Goal: Transaction & Acquisition: Book appointment/travel/reservation

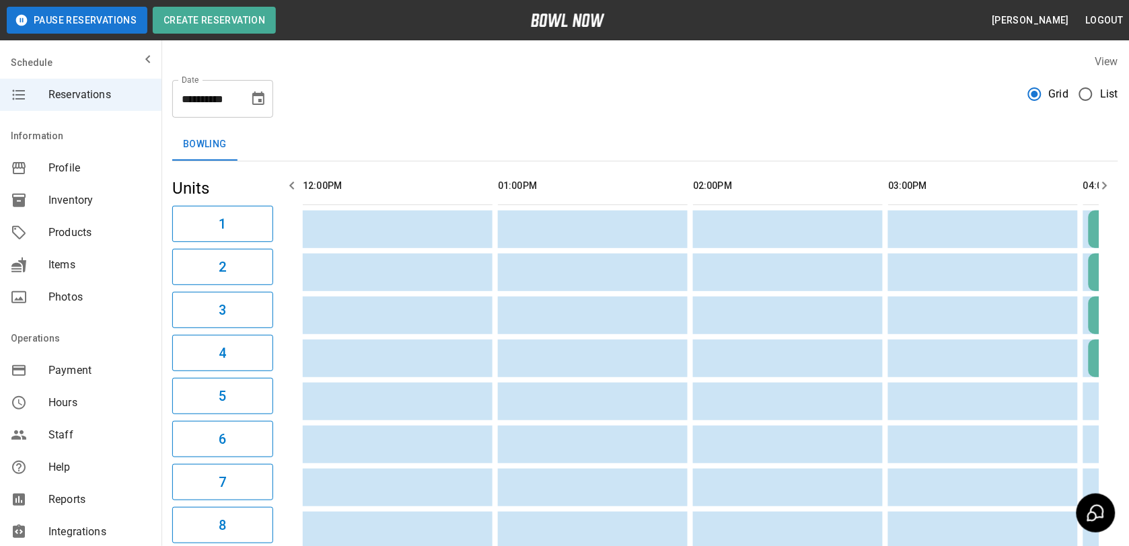
click at [1095, 75] on div "**********" at bounding box center [645, 93] width 946 height 48
